Goal: Task Accomplishment & Management: Manage account settings

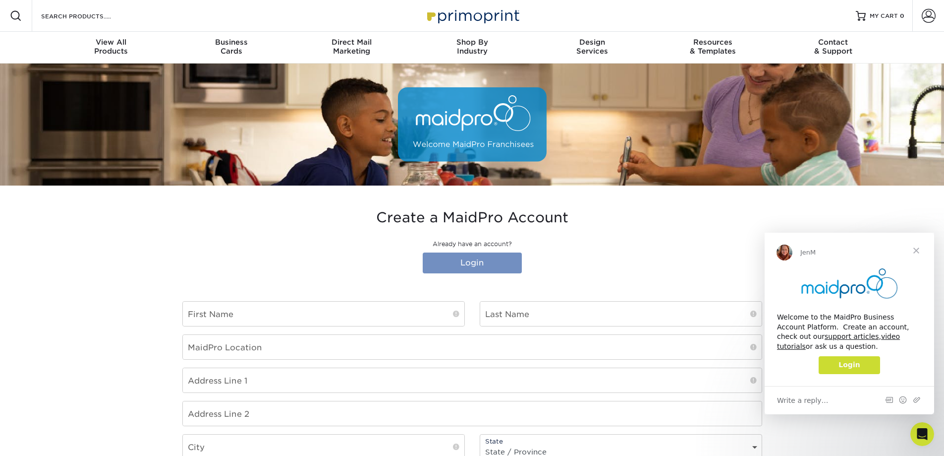
type input "[EMAIL_ADDRESS][DOMAIN_NAME]"
click at [481, 265] on link "Login" at bounding box center [472, 262] width 99 height 21
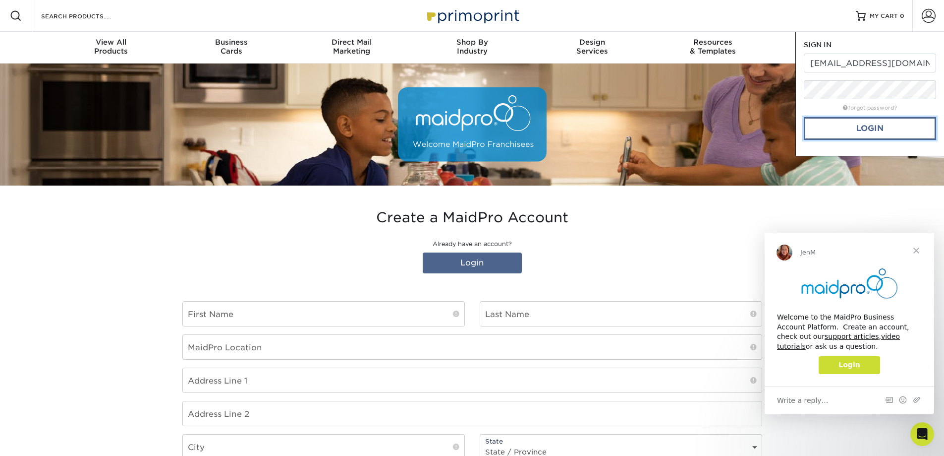
click at [856, 131] on link "Login" at bounding box center [870, 128] width 132 height 23
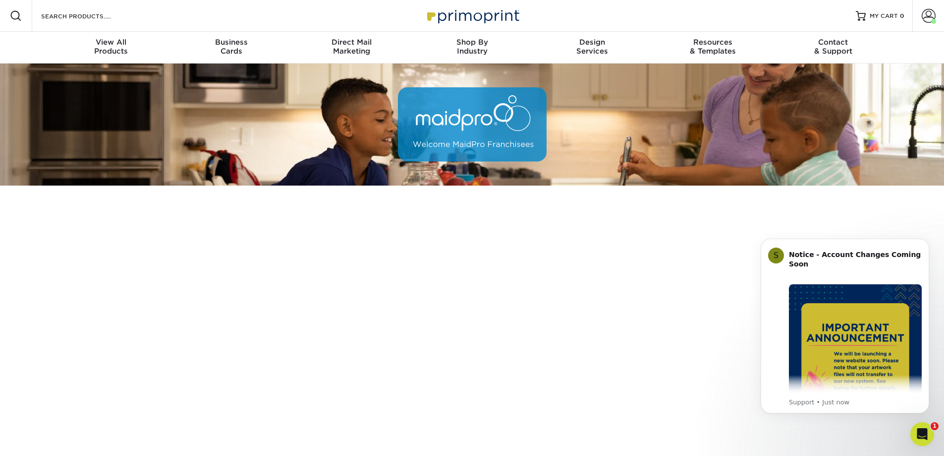
click at [464, 147] on img at bounding box center [472, 124] width 149 height 74
